Goal: Transaction & Acquisition: Purchase product/service

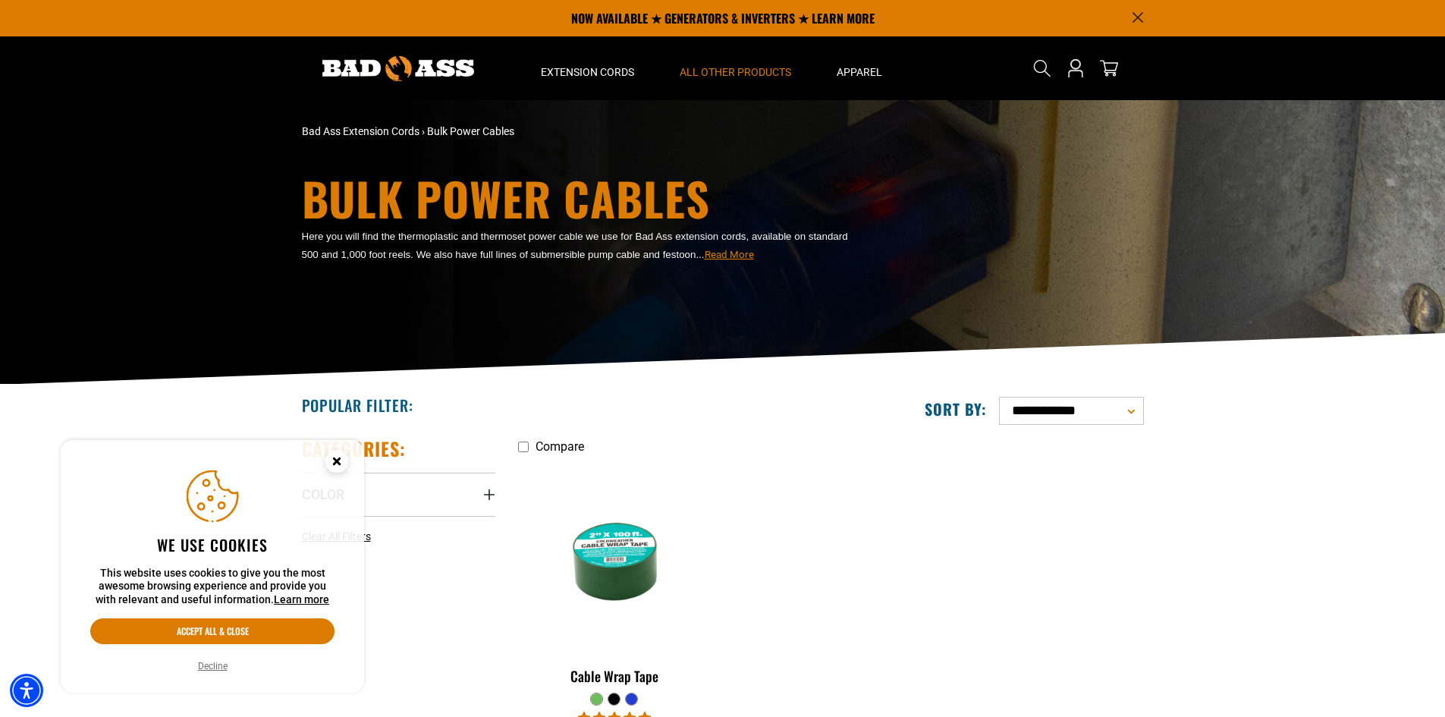
click at [332, 470] on circle "Cookie Consent" at bounding box center [336, 461] width 23 height 23
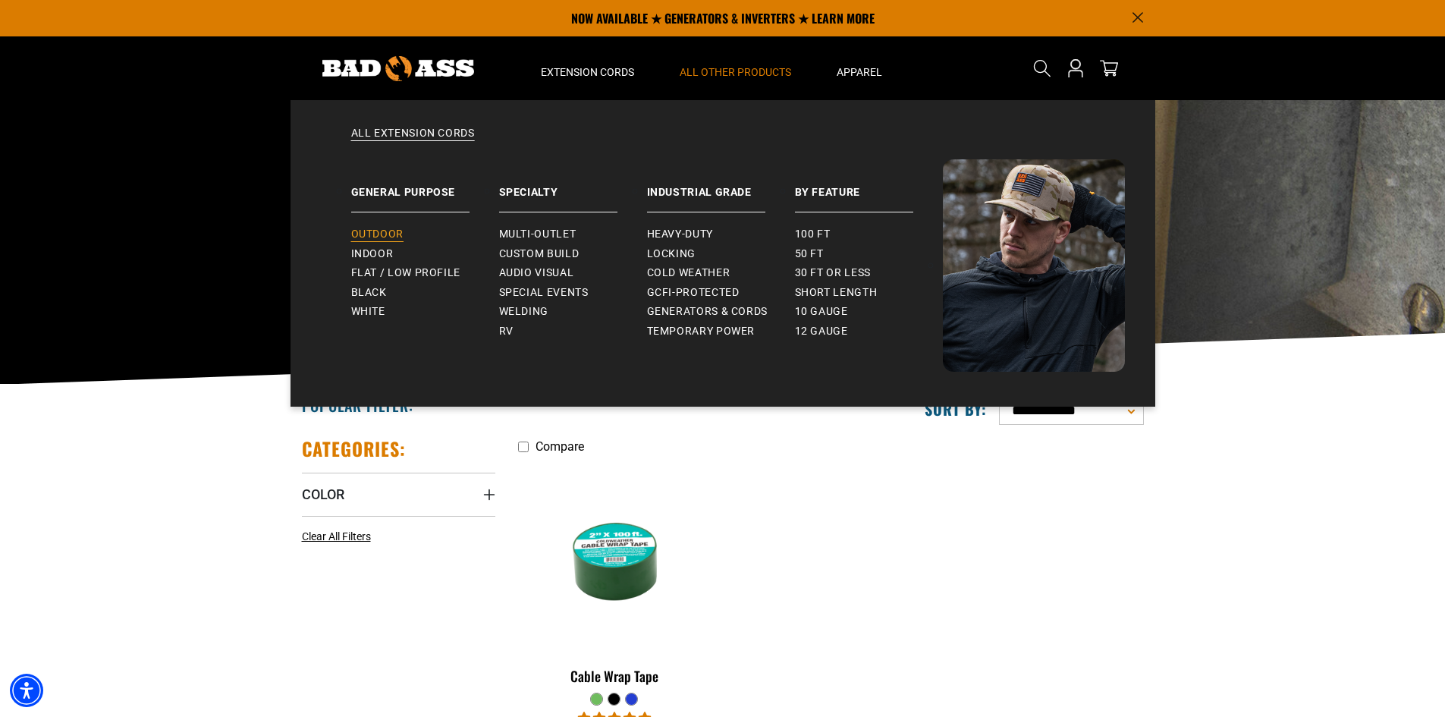
click at [385, 230] on span "Outdoor" at bounding box center [377, 235] width 52 height 14
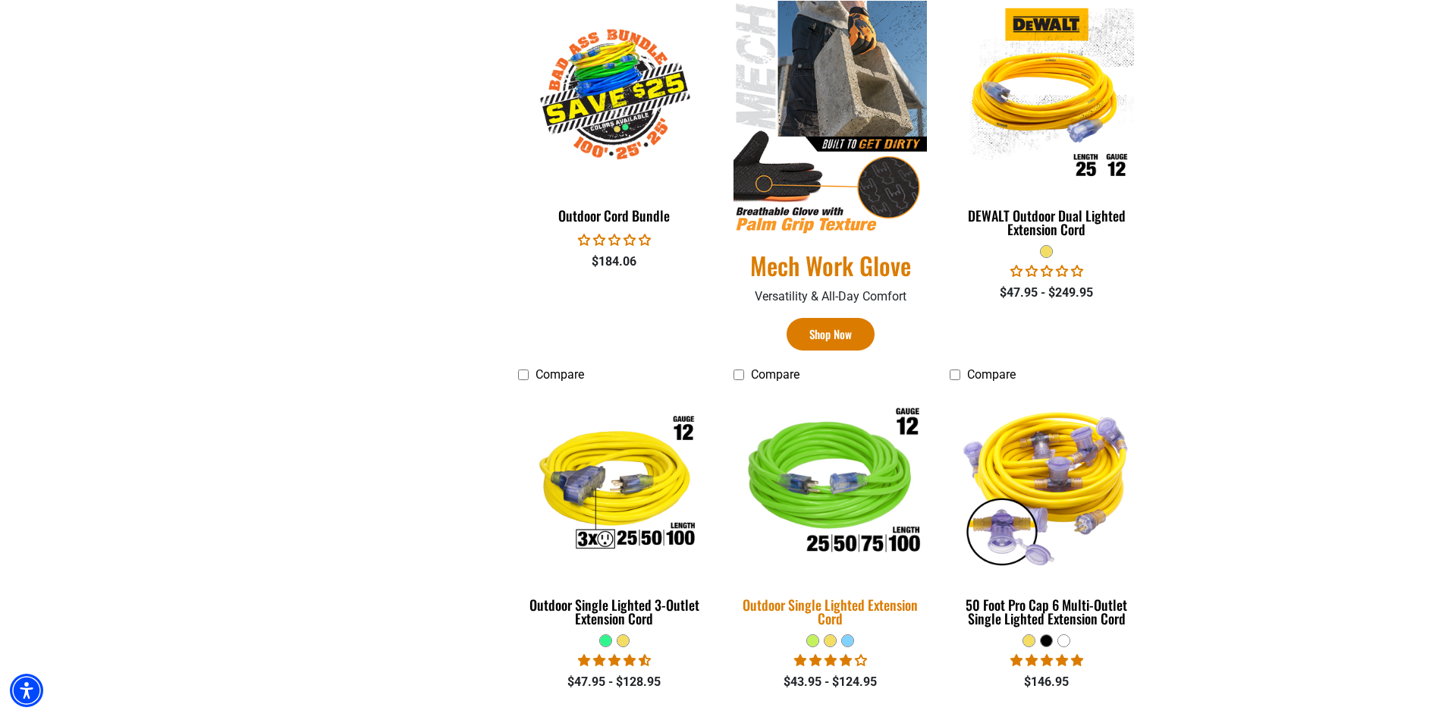
scroll to position [1062, 0]
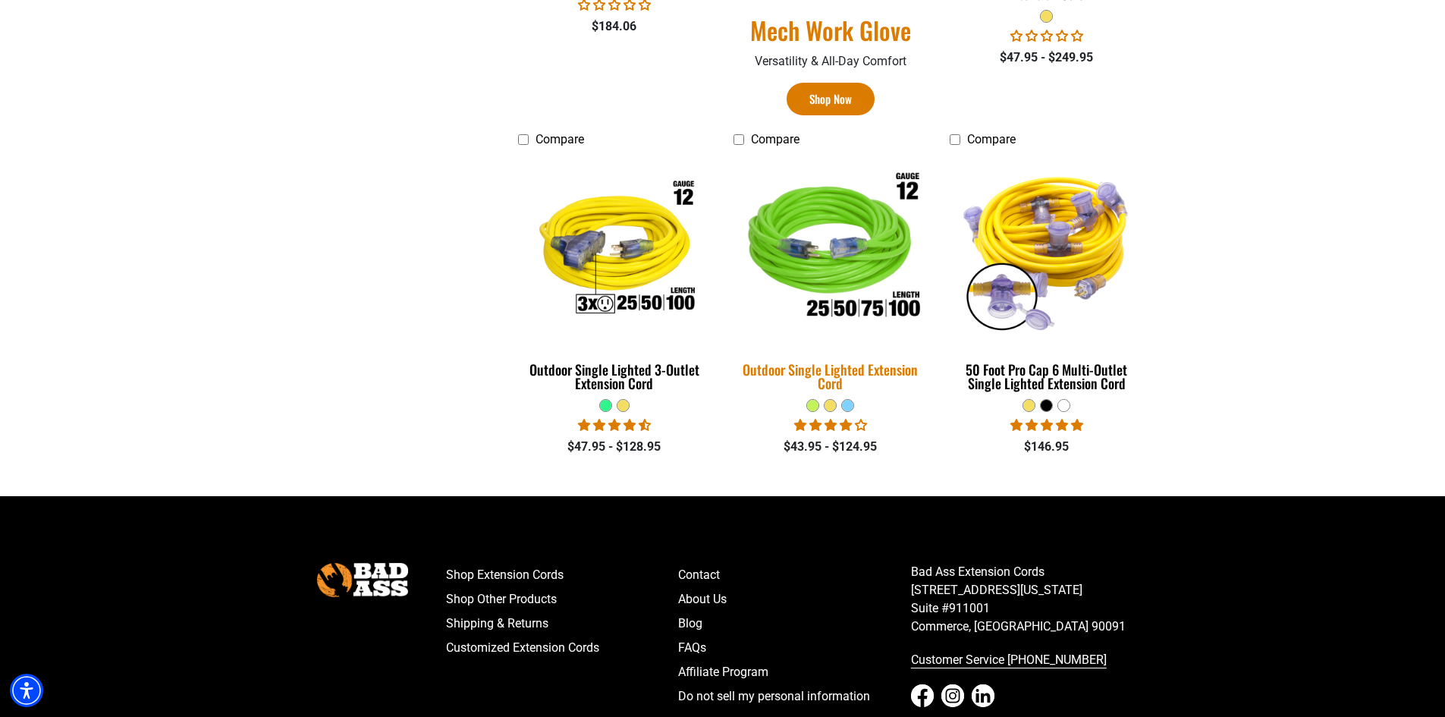
click at [856, 272] on img at bounding box center [830, 249] width 212 height 194
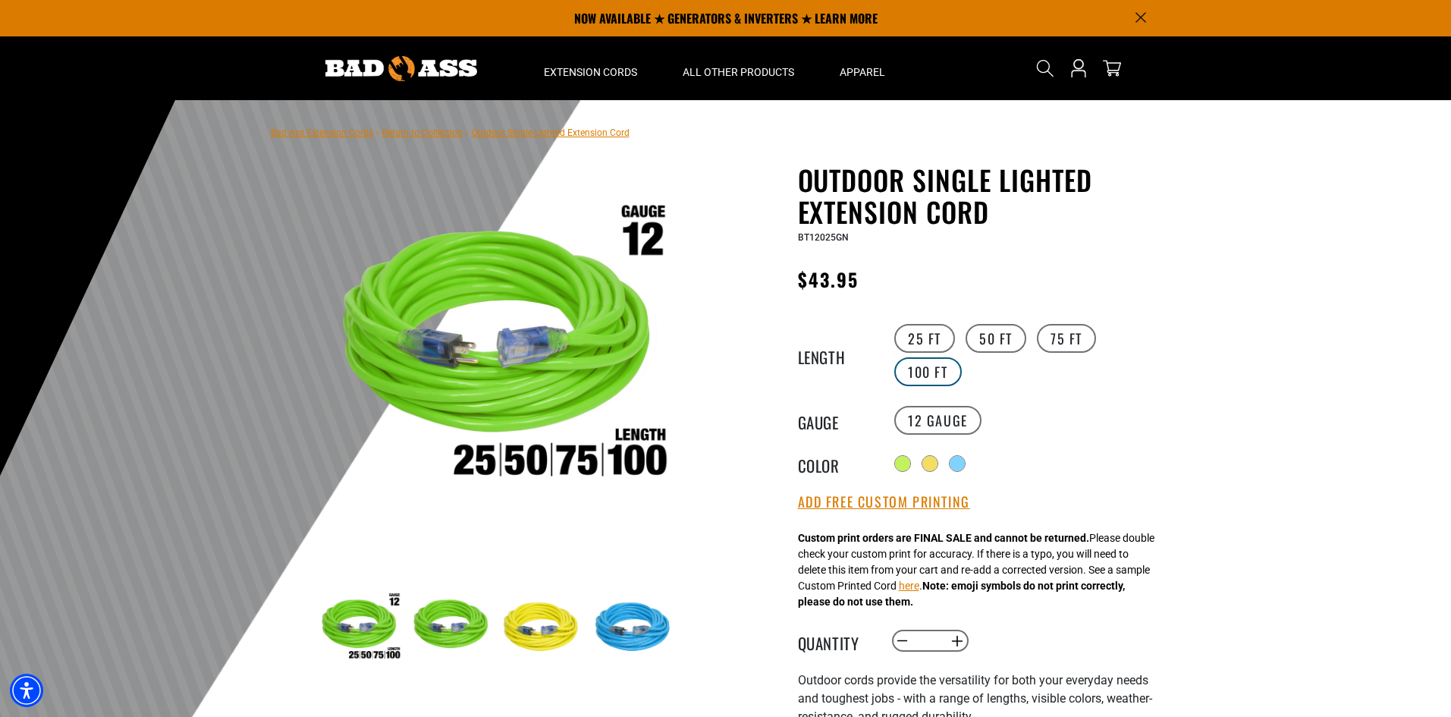
click at [919, 378] on label "100 FT" at bounding box center [928, 371] width 68 height 29
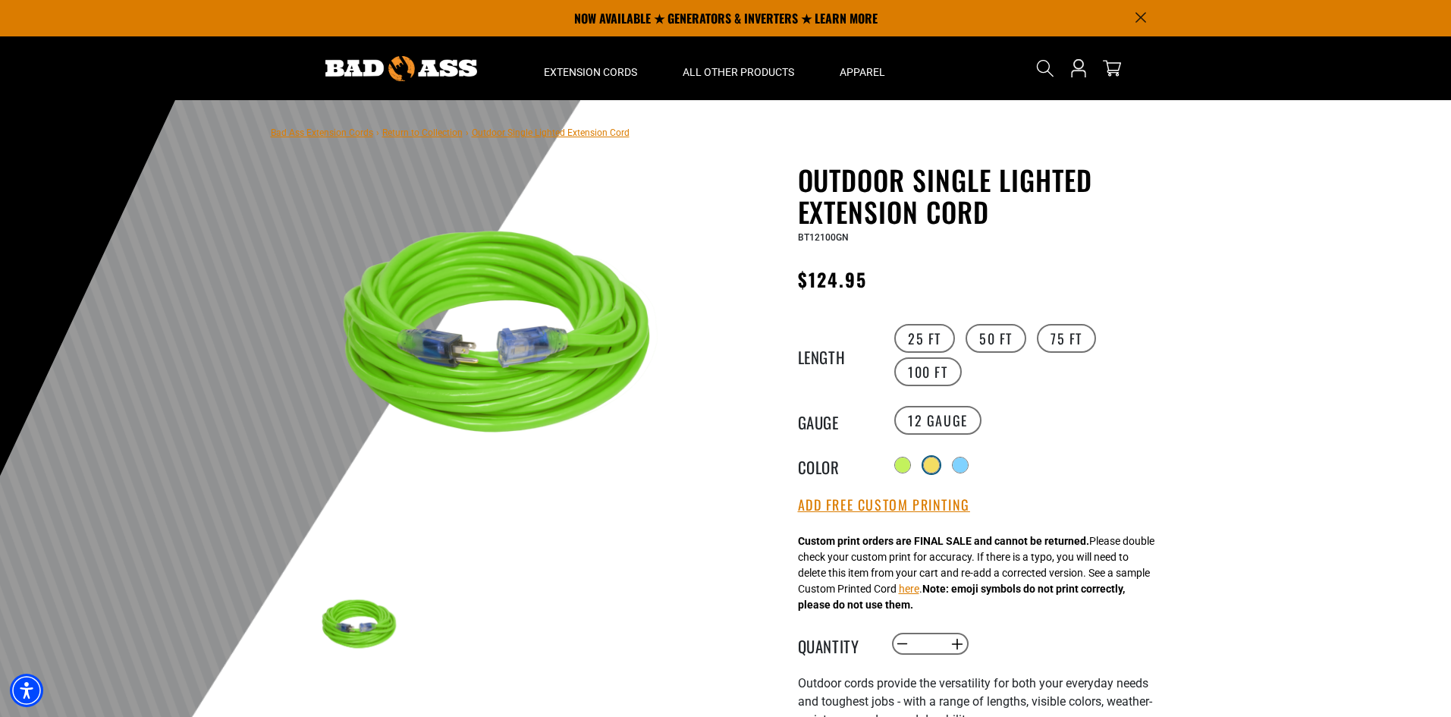
click at [933, 457] on div at bounding box center [931, 464] width 15 height 15
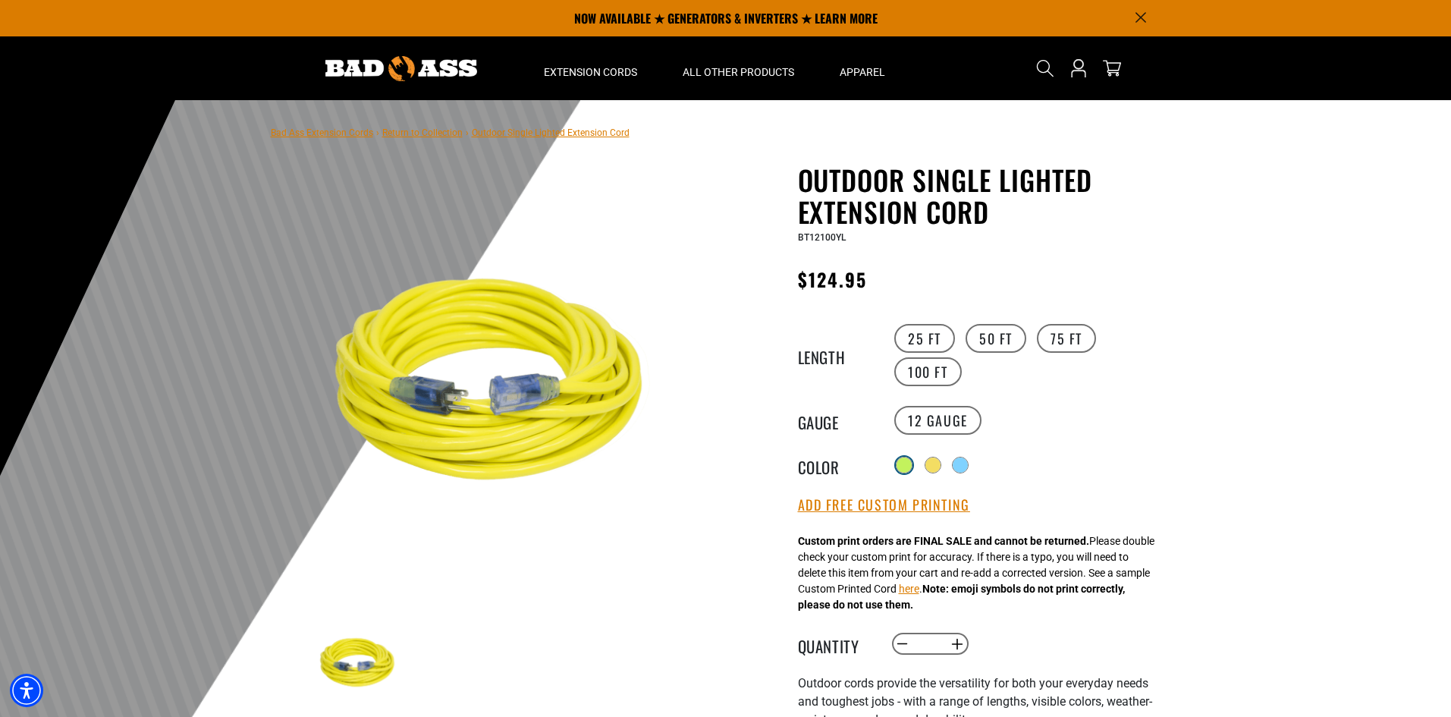
click at [905, 457] on div at bounding box center [904, 464] width 15 height 15
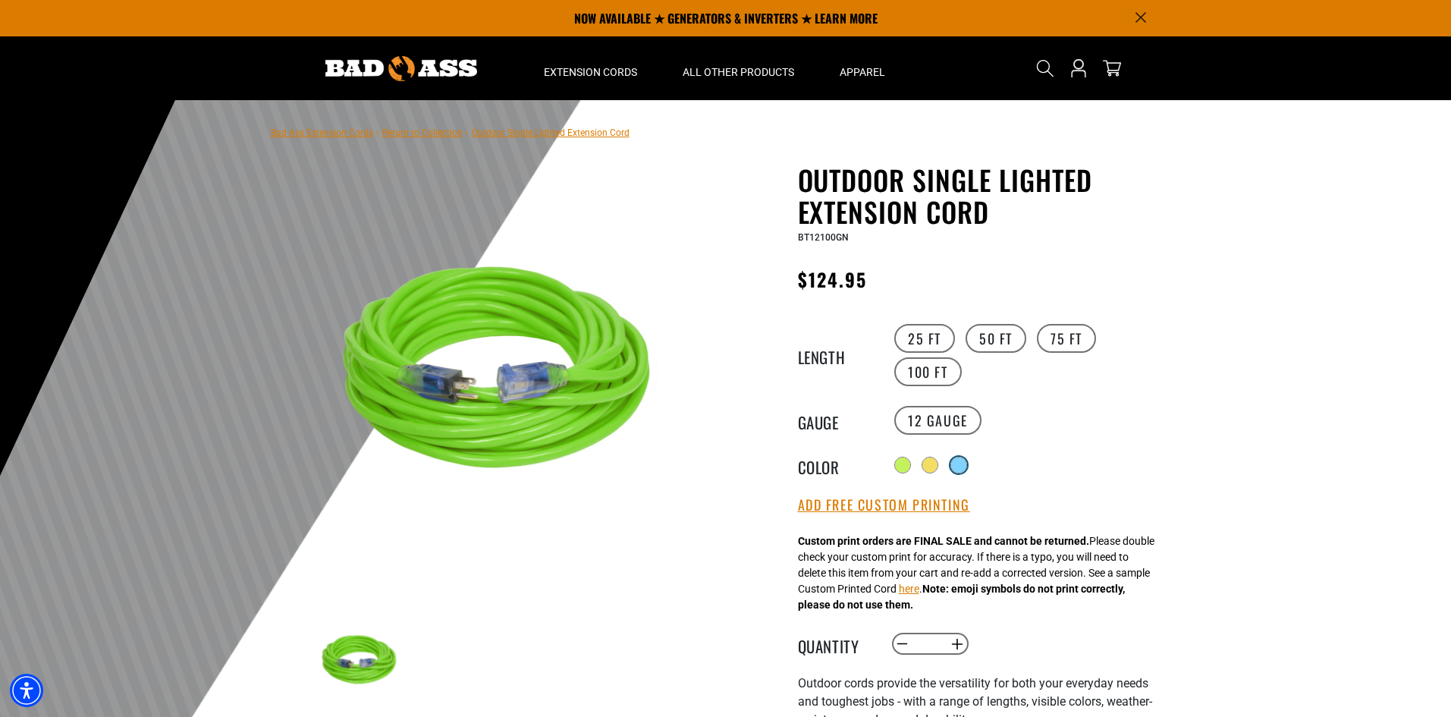
click at [956, 459] on div at bounding box center [958, 464] width 15 height 15
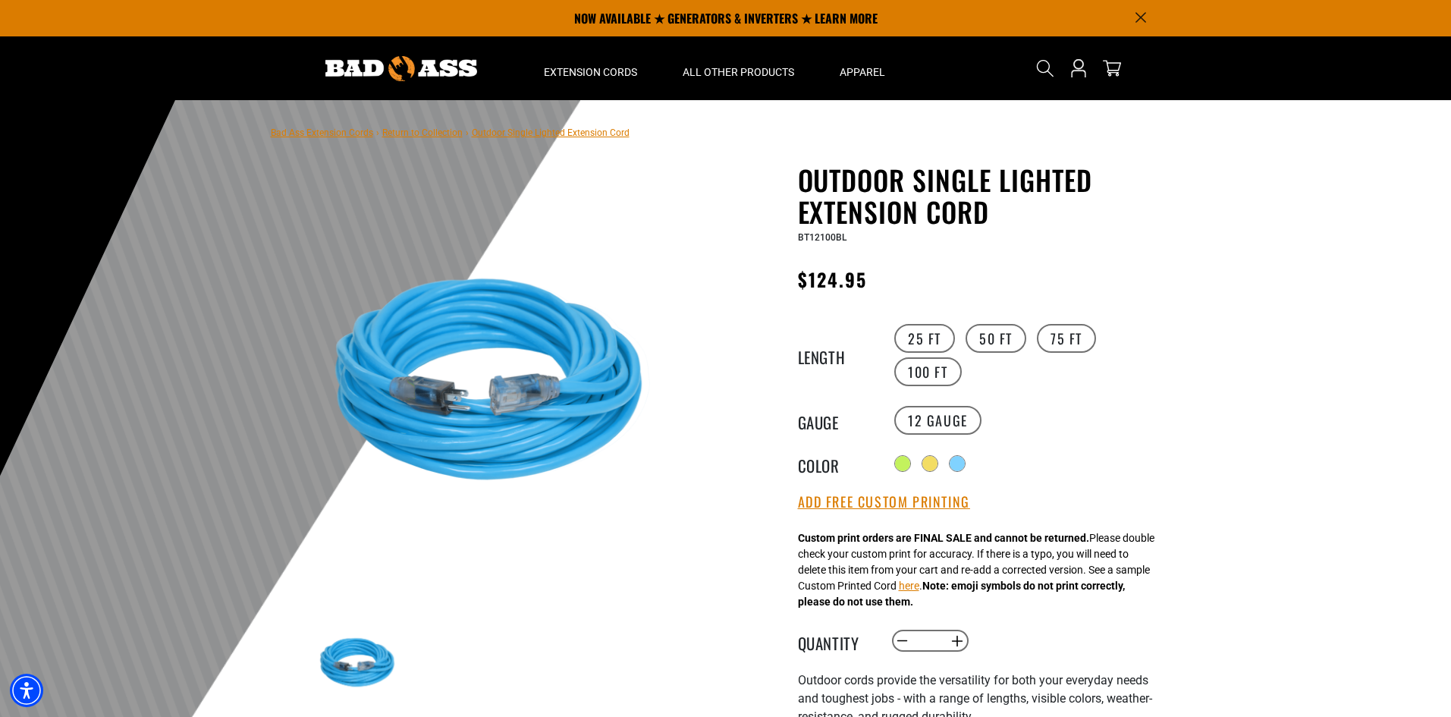
click at [919, 460] on div "Radio button Radio button Radio button" at bounding box center [1029, 463] width 279 height 24
click at [1026, 341] on label "50 FT" at bounding box center [996, 338] width 61 height 29
click at [1055, 341] on label "75 FT" at bounding box center [1066, 338] width 59 height 29
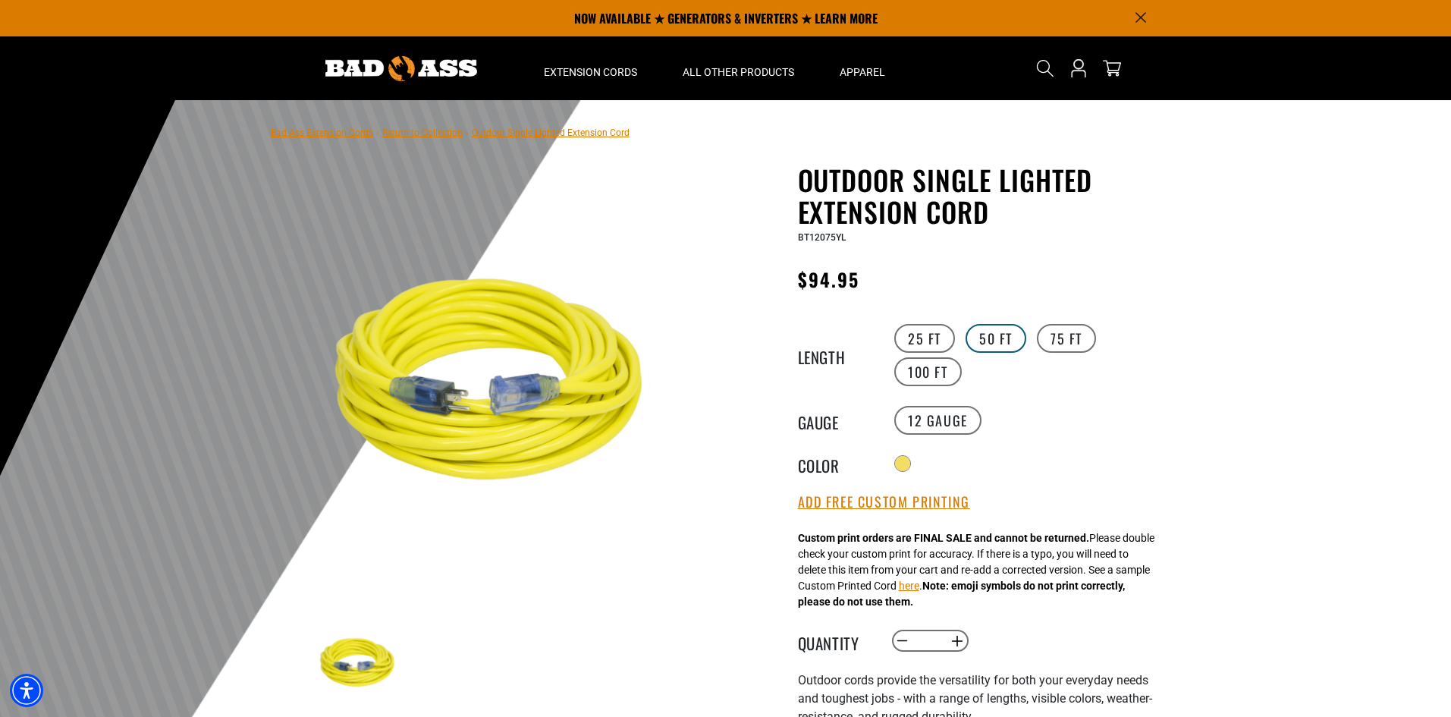
click at [1004, 338] on label "50 FT" at bounding box center [996, 338] width 61 height 29
click at [885, 337] on div "Length" at bounding box center [844, 355] width 93 height 67
click at [906, 334] on label "25 FT" at bounding box center [924, 338] width 61 height 29
